Goal: Task Accomplishment & Management: Manage account settings

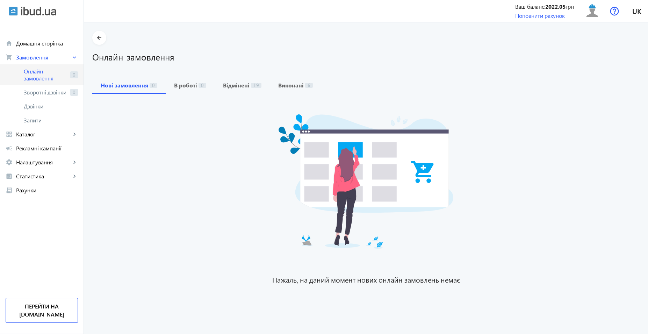
click at [35, 67] on link "Онлайн-замовлення 0" at bounding box center [42, 74] width 84 height 21
click at [58, 74] on span "Онлайн-замовлення" at bounding box center [46, 75] width 44 height 14
click at [30, 70] on span "Онлайн-замовлення" at bounding box center [46, 75] width 44 height 14
click at [52, 70] on span "Онлайн-замовлення" at bounding box center [46, 75] width 44 height 14
drag, startPoint x: 44, startPoint y: 153, endPoint x: 53, endPoint y: 151, distance: 9.5
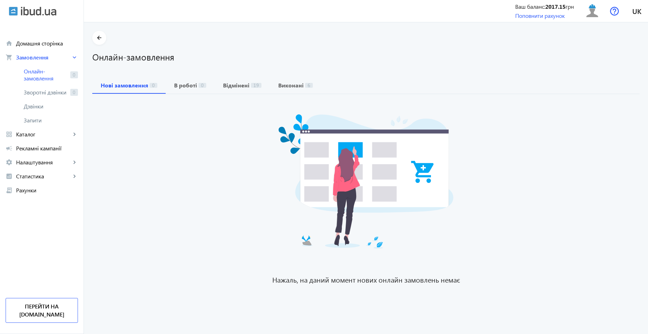
click at [44, 152] on link "campaign Рекламні кампанії" at bounding box center [42, 148] width 84 height 14
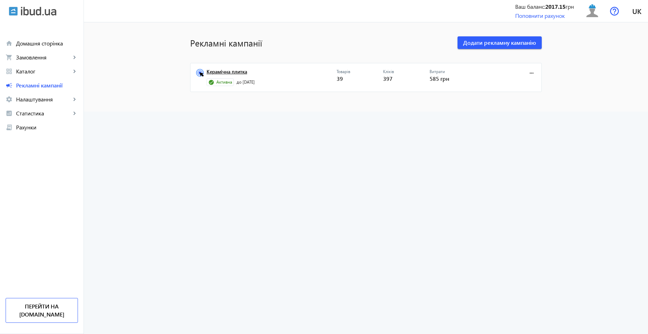
click at [237, 71] on link "Керамічна плитка" at bounding box center [272, 74] width 130 height 10
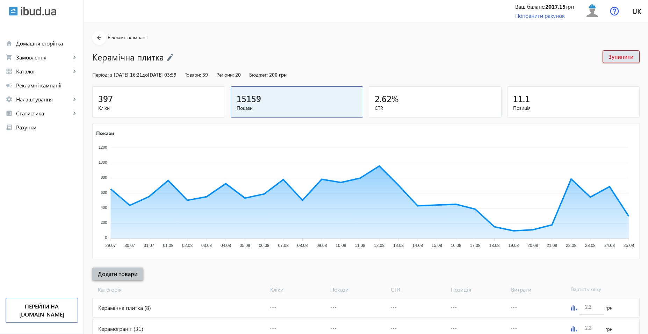
click at [108, 278] on span at bounding box center [117, 273] width 51 height 17
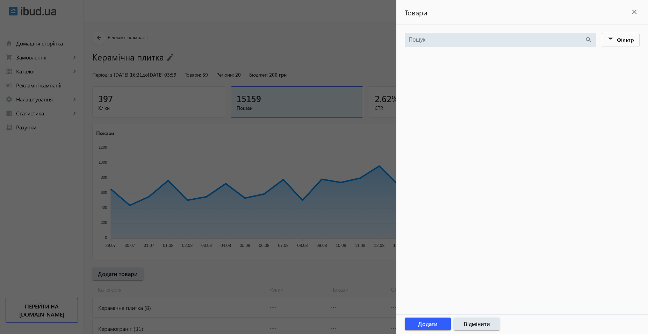
click at [177, 273] on div at bounding box center [324, 167] width 648 height 334
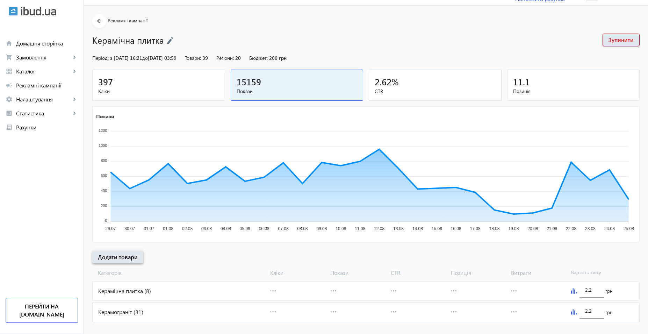
scroll to position [26, 0]
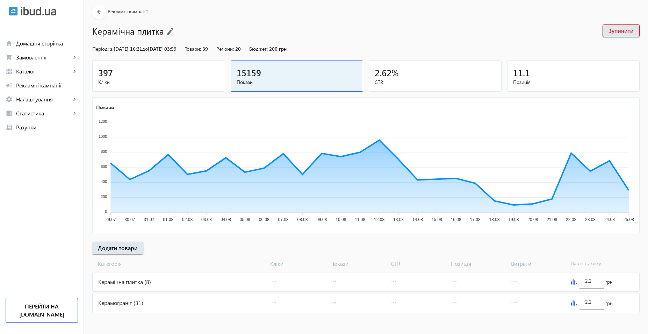
click at [161, 302] on div "Керамограніт (31)" at bounding box center [180, 302] width 175 height 19
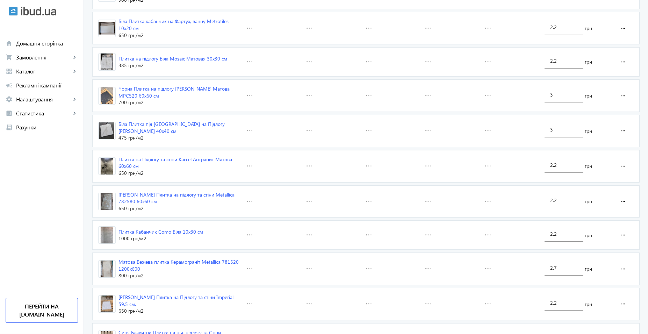
scroll to position [1007, 0]
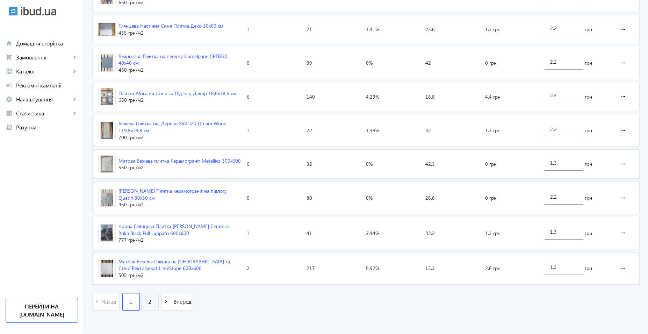
click at [148, 301] on span "2" at bounding box center [149, 301] width 3 height 8
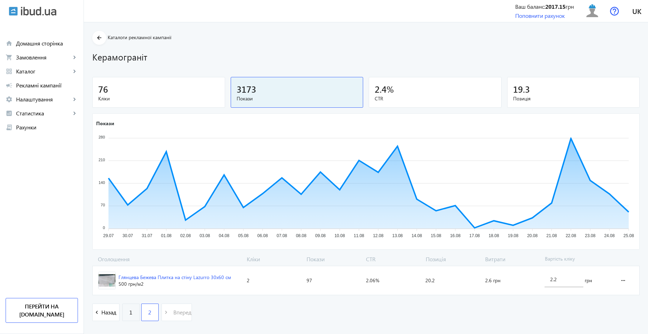
click at [122, 312] on link "1" at bounding box center [130, 311] width 17 height 17
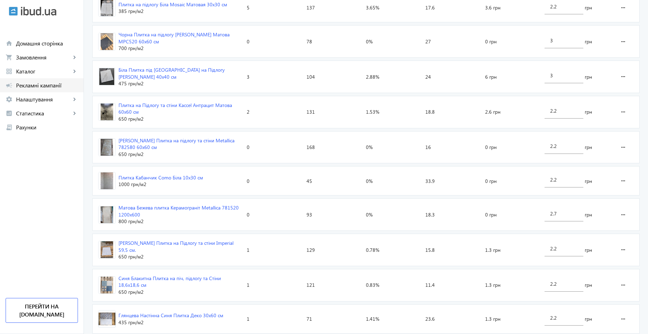
scroll to position [483, 0]
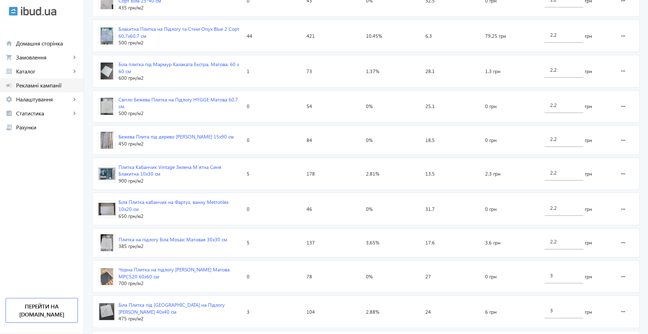
click at [54, 86] on span "Рекламні кампанії" at bounding box center [47, 85] width 62 height 7
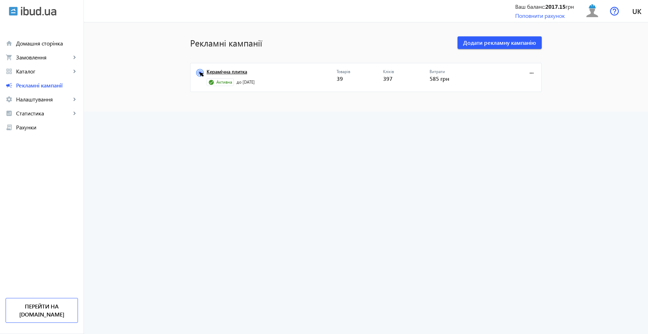
click at [240, 70] on link "Керамічна плитка" at bounding box center [272, 74] width 130 height 10
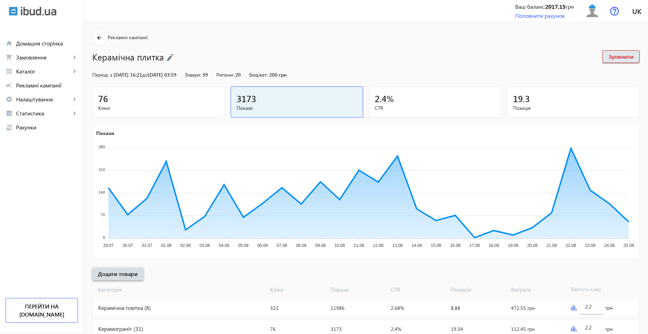
click at [128, 275] on span "Додати товари" at bounding box center [118, 274] width 40 height 8
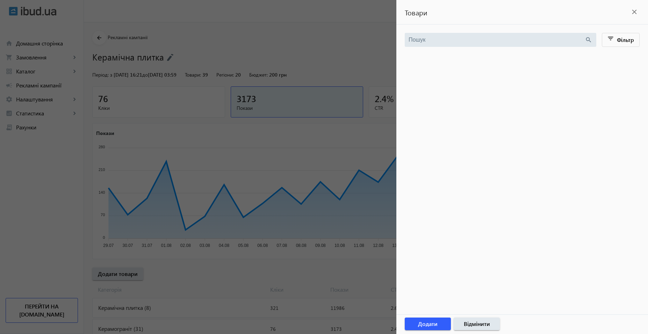
click at [308, 144] on div at bounding box center [324, 167] width 648 height 334
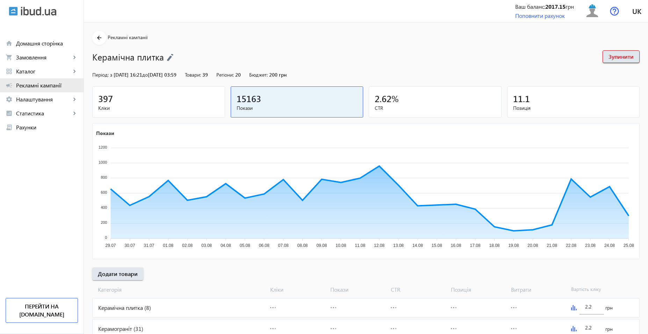
click at [44, 82] on span "Рекламні кампанії" at bounding box center [47, 85] width 62 height 7
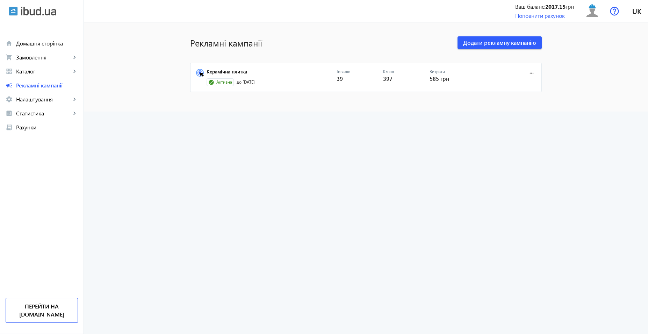
click at [241, 76] on link "Керамічна плитка" at bounding box center [272, 74] width 130 height 10
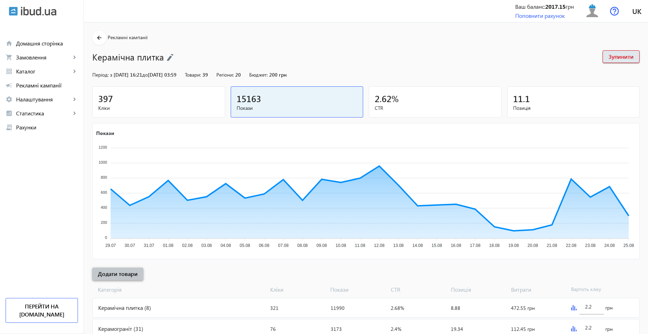
click at [126, 274] on span "Додати товари" at bounding box center [118, 274] width 40 height 8
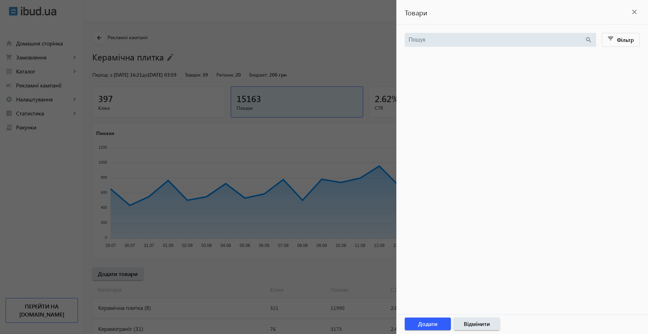
click at [205, 280] on div at bounding box center [324, 167] width 648 height 334
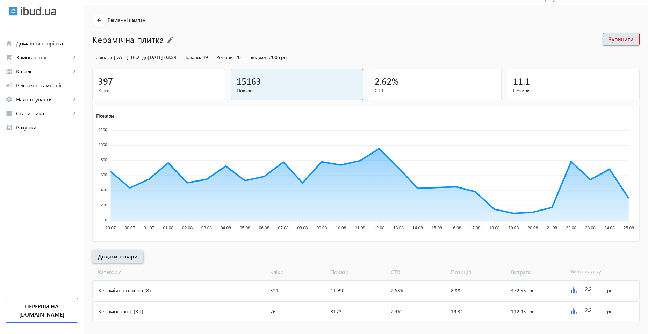
scroll to position [26, 0]
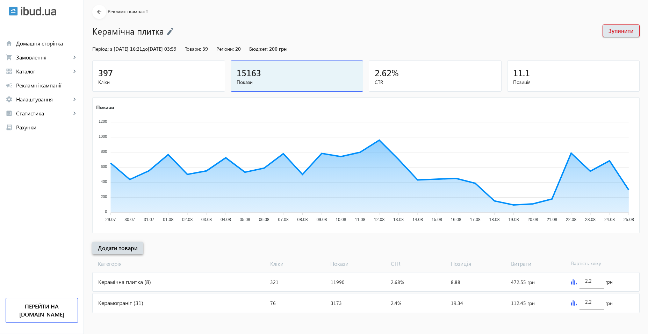
click at [135, 247] on span at bounding box center [117, 247] width 51 height 17
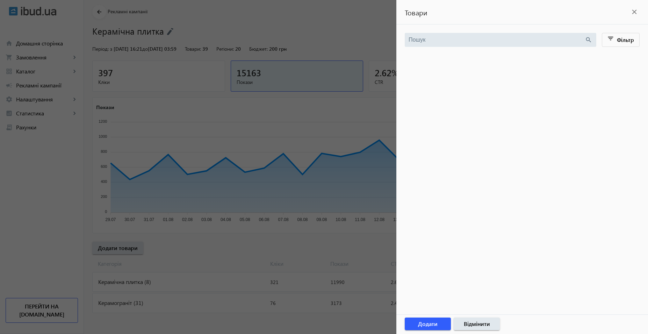
click at [511, 97] on div at bounding box center [522, 92] width 235 height 52
click at [220, 249] on div at bounding box center [324, 167] width 648 height 334
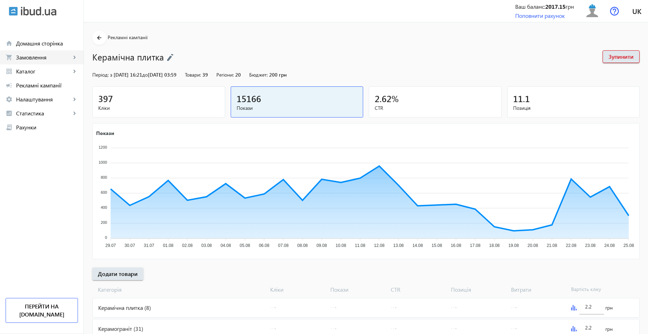
click at [46, 51] on link "shopping_cart Замовлення keyboard_arrow_right" at bounding box center [42, 57] width 84 height 14
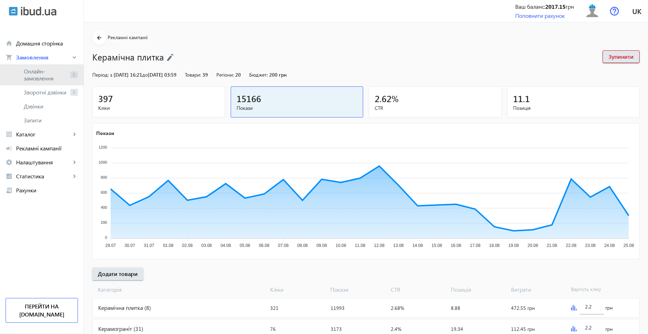
click at [57, 73] on span "Онлайн-замовлення" at bounding box center [46, 75] width 44 height 14
